Goal: Navigation & Orientation: Find specific page/section

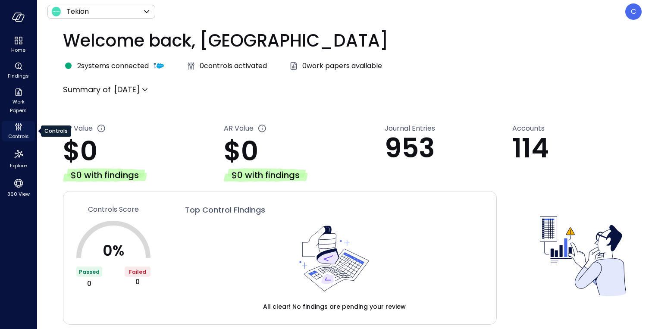
click at [19, 129] on icon "Controls" at bounding box center [18, 127] width 10 height 10
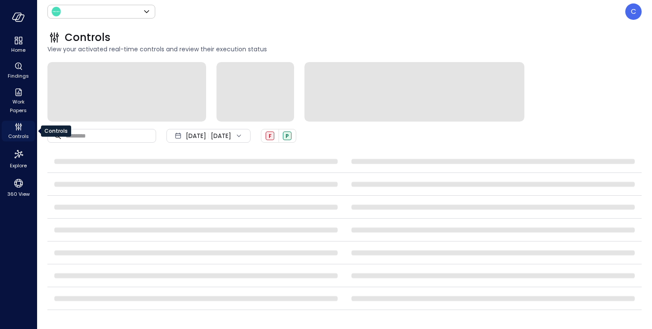
type input "*******"
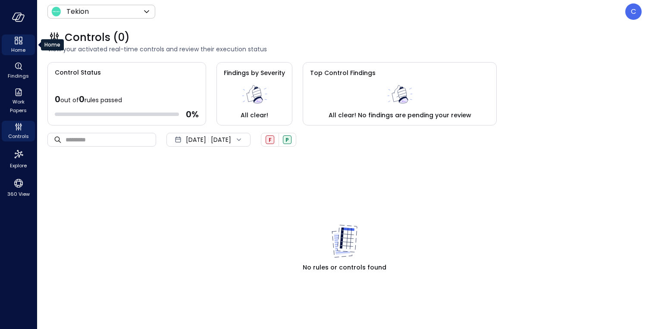
click at [16, 46] on span "Home" at bounding box center [18, 50] width 14 height 9
